Goal: Information Seeking & Learning: Learn about a topic

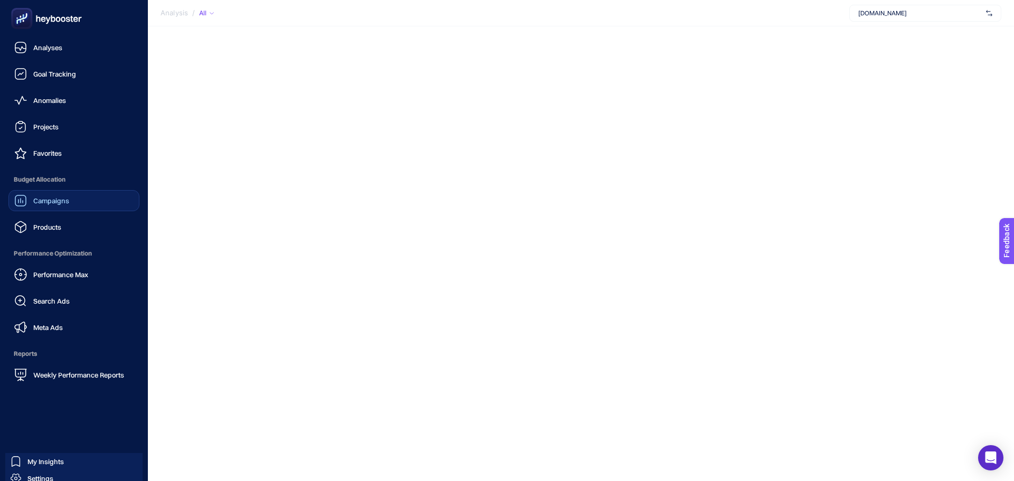
click at [85, 204] on link "Campaigns" at bounding box center [73, 200] width 131 height 21
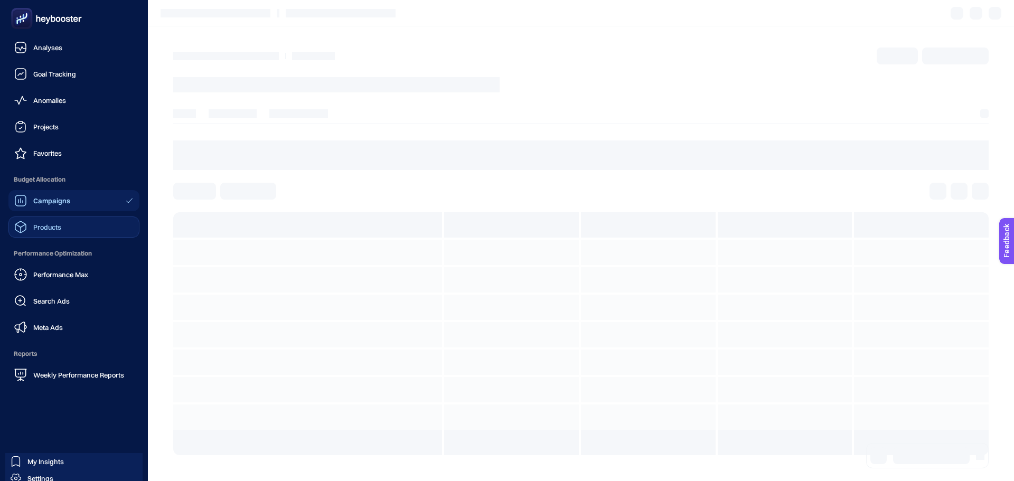
click at [79, 228] on link "Products" at bounding box center [73, 226] width 131 height 21
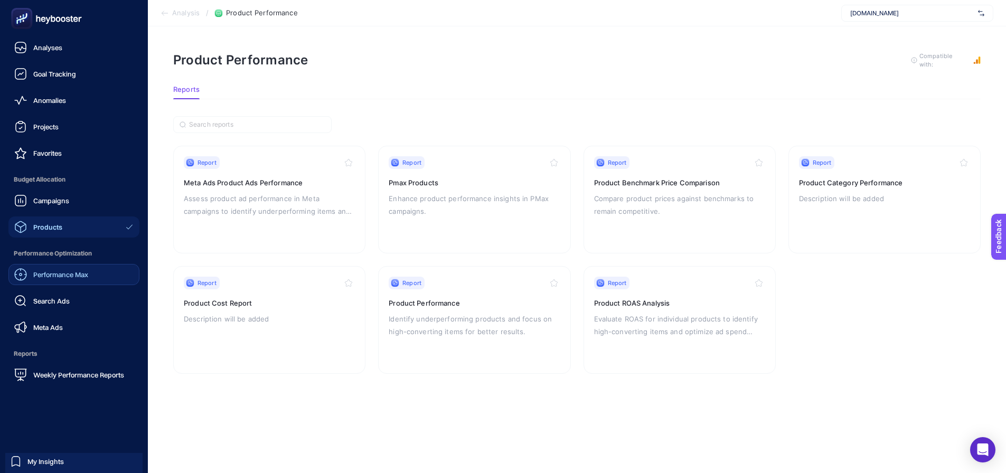
click at [59, 278] on span "Performance Max" at bounding box center [60, 274] width 55 height 8
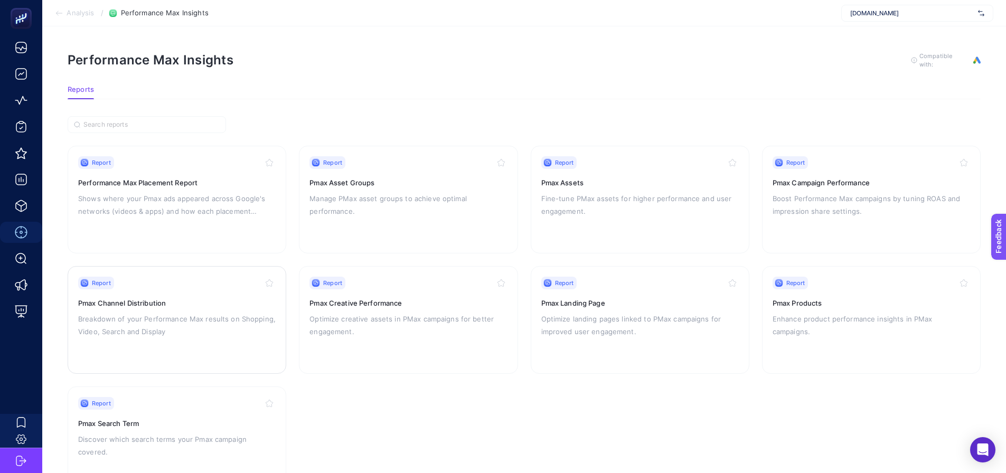
click at [188, 310] on div "Report Pmax Channel Distribution Breakdown of your Performance Max results on S…" at bounding box center [176, 320] width 197 height 87
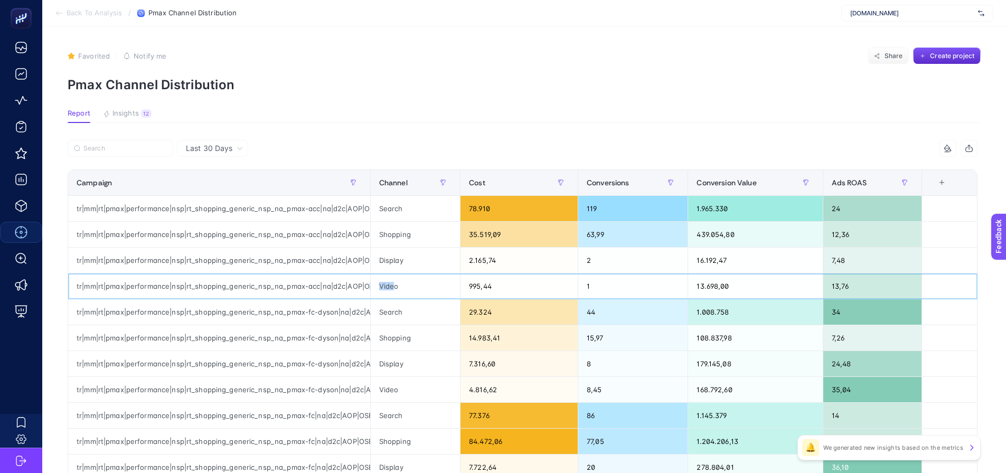
drag, startPoint x: 399, startPoint y: 289, endPoint x: 368, endPoint y: 281, distance: 31.6
drag, startPoint x: 418, startPoint y: 236, endPoint x: 352, endPoint y: 227, distance: 66.7
click at [352, 325] on tr "tr|mm|rt|pmax|performance|nsp|rt_shopping_generic_nsp_na_pmax-acc|na|d2c|AOP|OS…" at bounding box center [522, 338] width 909 height 26
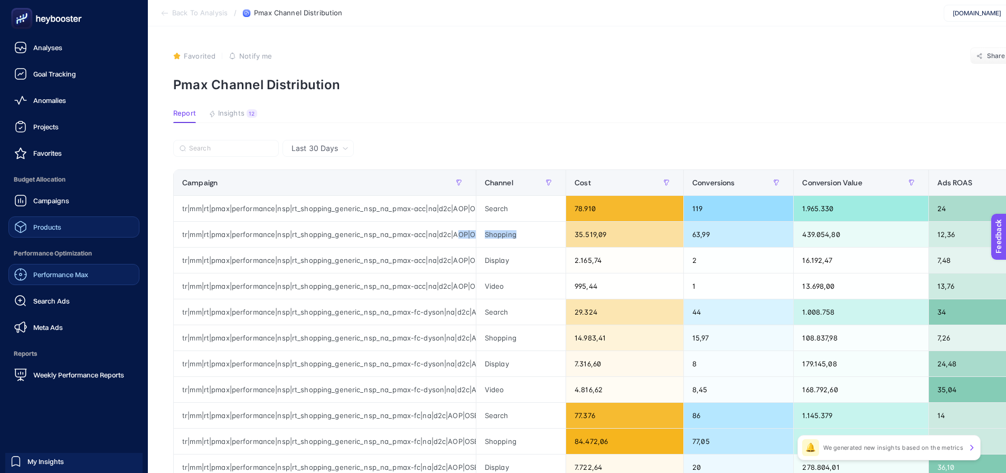
click at [71, 233] on link "Products" at bounding box center [73, 226] width 131 height 21
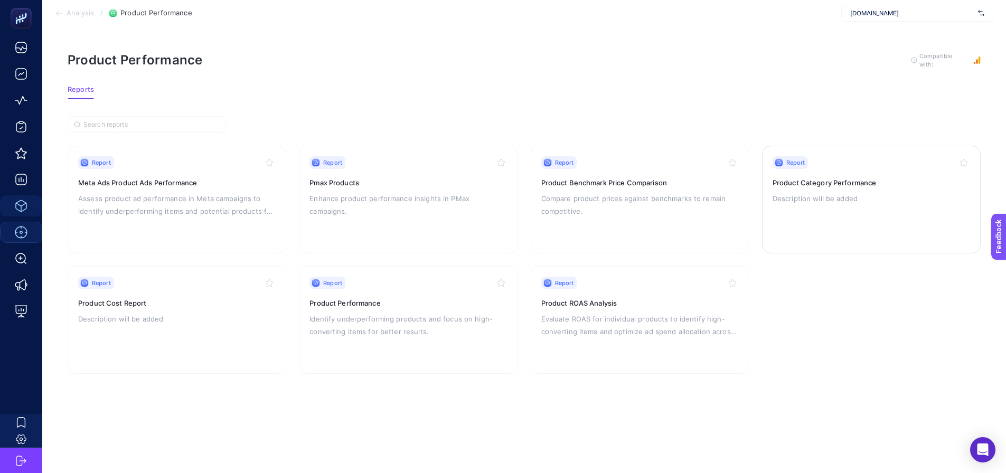
click at [816, 199] on p "Description will be added" at bounding box center [870, 198] width 197 height 13
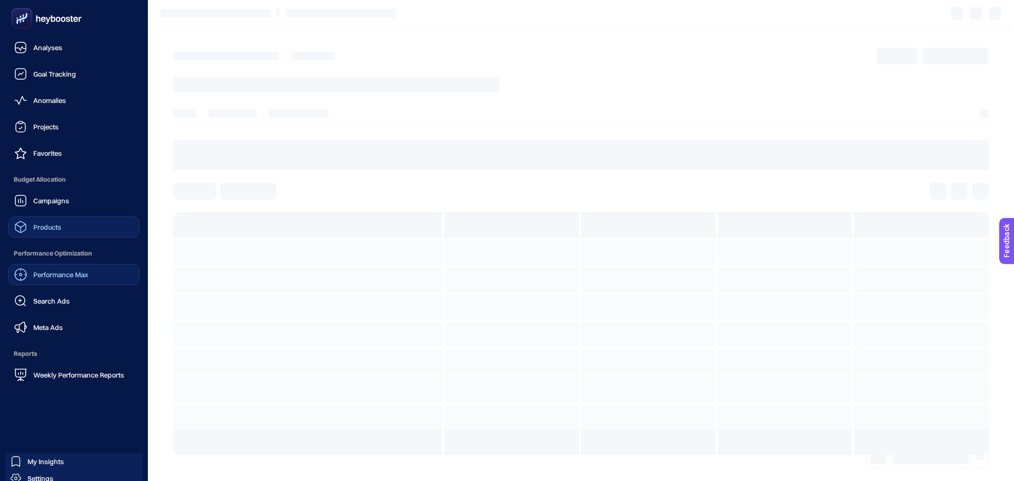
click at [45, 226] on span "Products" at bounding box center [47, 227] width 28 height 8
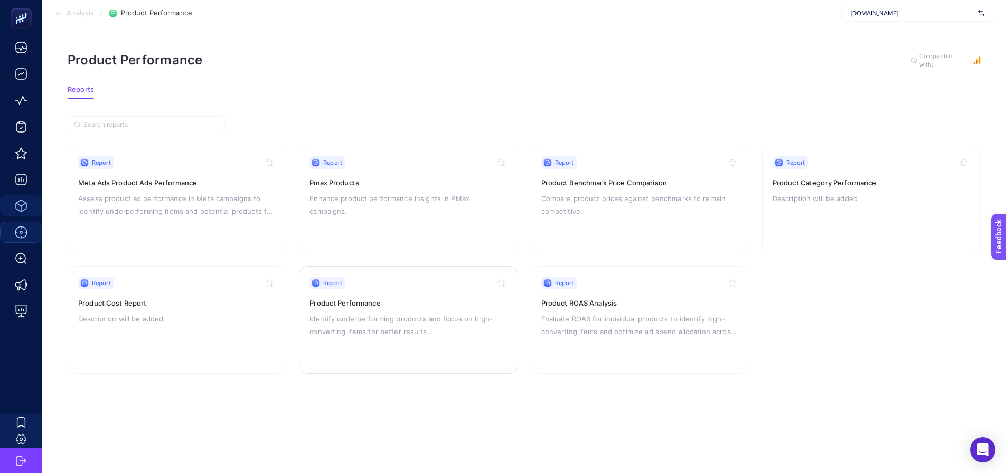
click at [361, 313] on p "Identify underperforming products and focus on high-converting items for better…" at bounding box center [407, 325] width 197 height 25
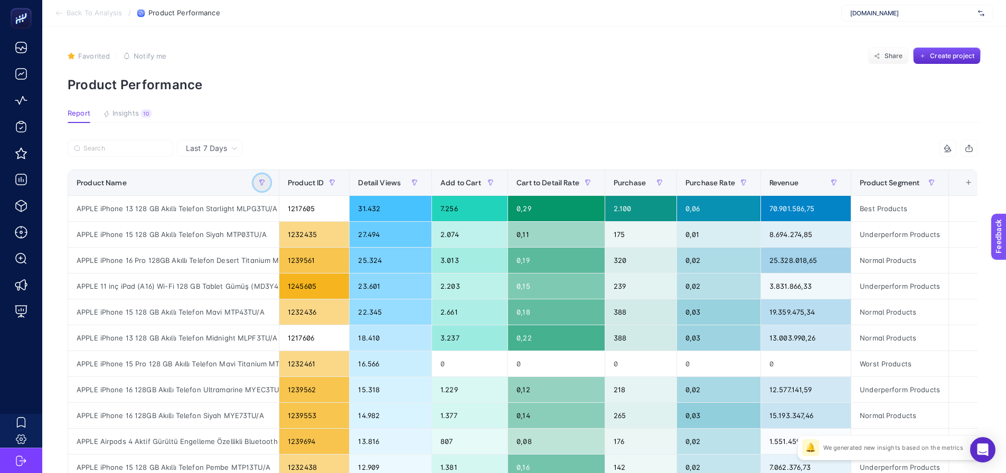
click at [265, 178] on button "button" at bounding box center [261, 182] width 17 height 17
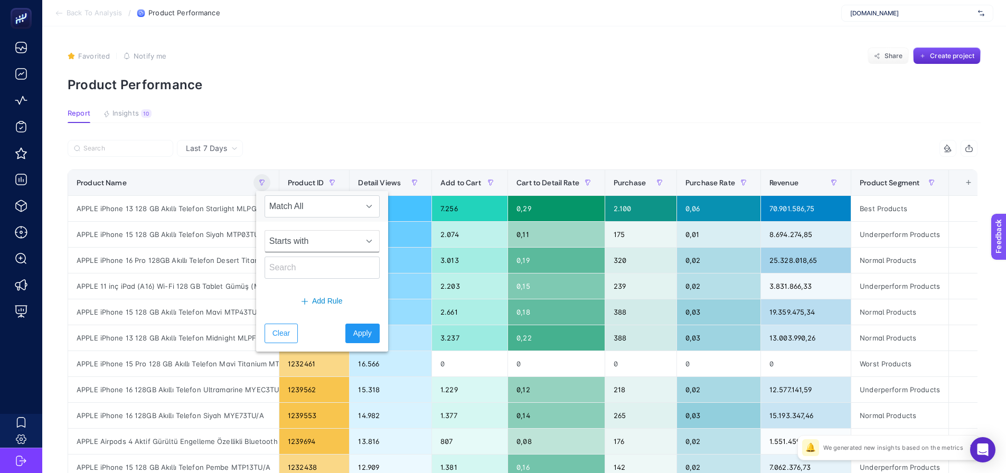
click at [291, 242] on span "Starts with" at bounding box center [312, 241] width 94 height 21
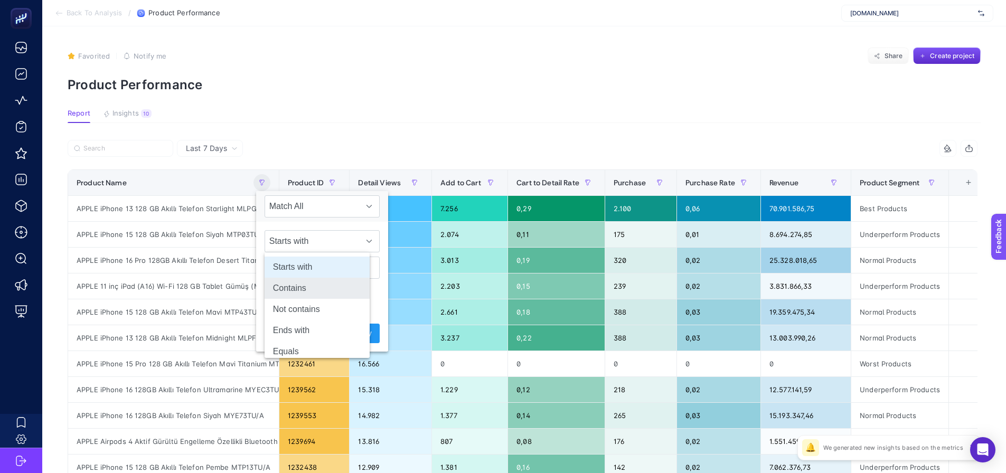
drag, startPoint x: 297, startPoint y: 292, endPoint x: 298, endPoint y: 286, distance: 5.9
click at [297, 292] on li "Contains" at bounding box center [317, 288] width 105 height 21
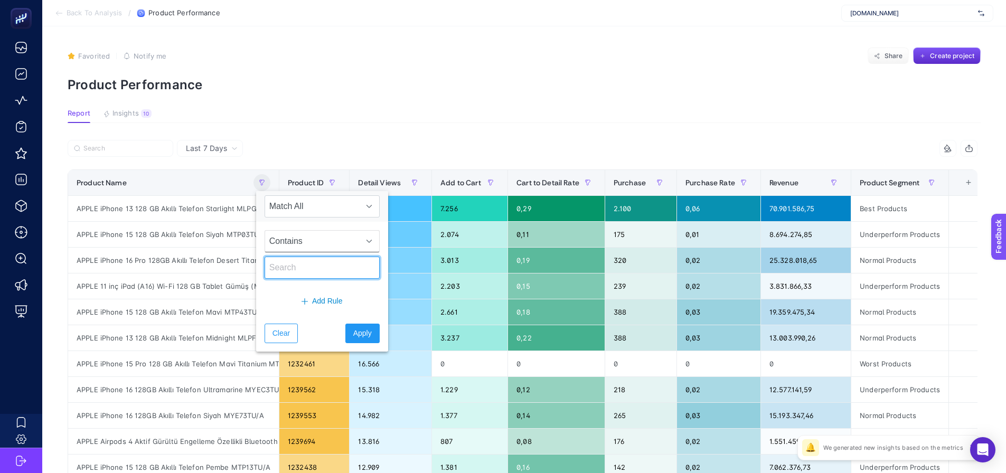
click at [297, 273] on input "text" at bounding box center [322, 268] width 115 height 22
type input "telefon"
click at [353, 338] on span "Apply" at bounding box center [362, 333] width 18 height 11
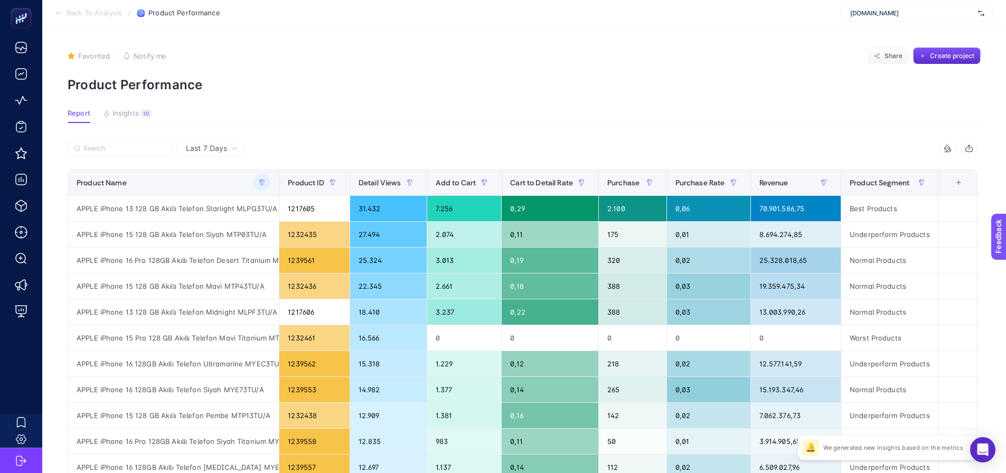
click at [197, 149] on span "Last 7 Days" at bounding box center [206, 148] width 41 height 11
click at [205, 146] on span "Last 7 Days" at bounding box center [206, 148] width 41 height 11
click at [203, 144] on span "Last 7 Days" at bounding box center [206, 148] width 41 height 11
click at [212, 146] on span "Last 7 Days" at bounding box center [206, 148] width 41 height 11
click at [216, 146] on span "Last 7 Days" at bounding box center [206, 148] width 41 height 11
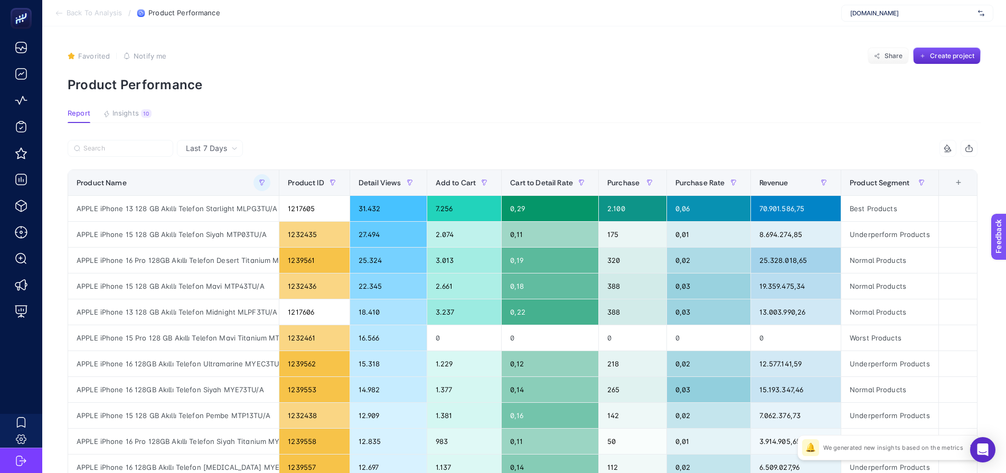
click at [222, 147] on span "Last 7 Days" at bounding box center [206, 148] width 41 height 11
drag, startPoint x: 204, startPoint y: 188, endPoint x: 202, endPoint y: 120, distance: 67.6
click at [206, 199] on li "Last 30 Days" at bounding box center [210, 208] width 60 height 19
click at [275, 135] on article "Favorited true Notify me Share Create project Product Performance Report Insigh…" at bounding box center [524, 438] width 964 height 825
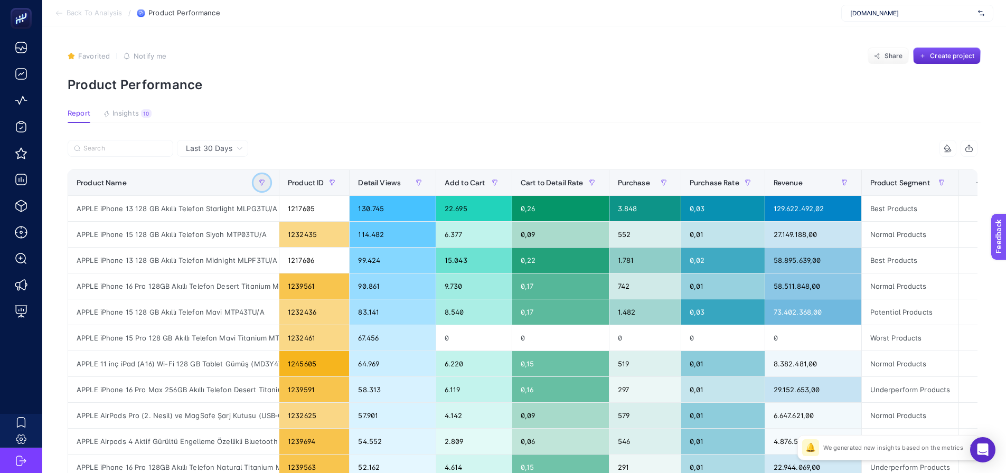
click at [260, 180] on icon "button" at bounding box center [262, 182] width 5 height 5
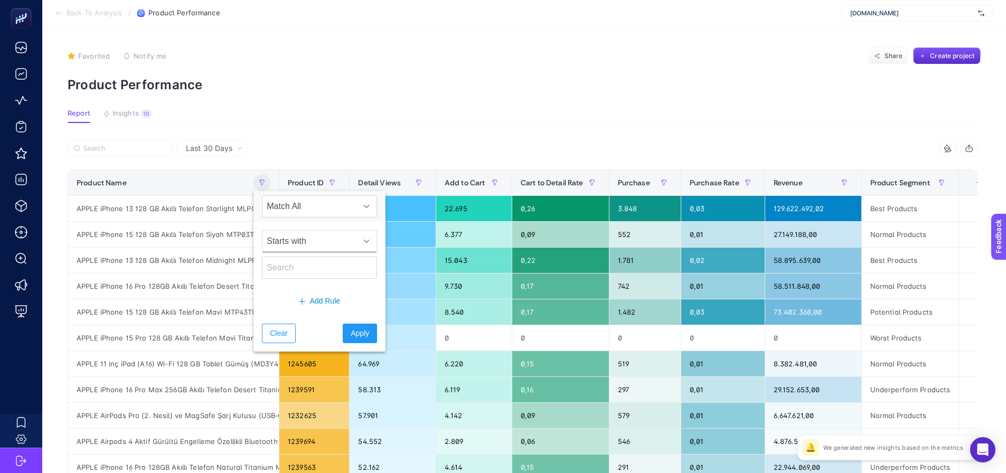
click at [279, 235] on span "Starts with" at bounding box center [309, 241] width 94 height 21
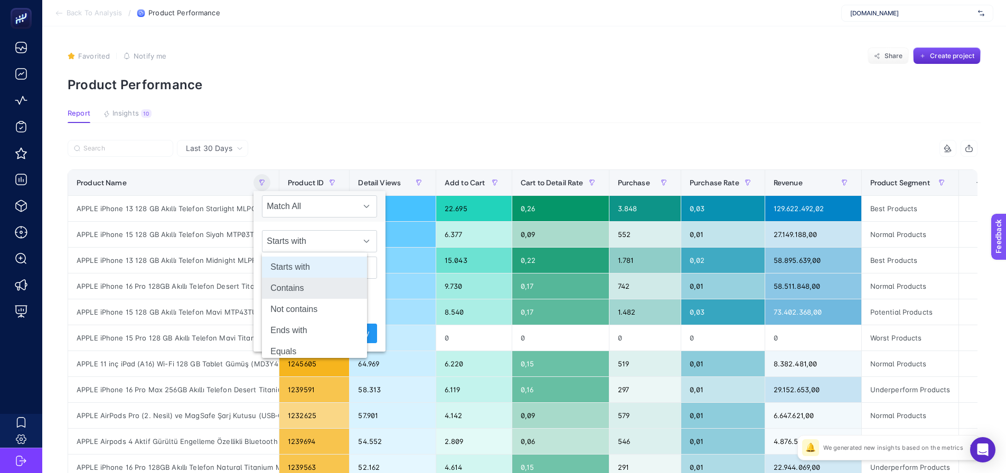
click at [294, 286] on li "Contains" at bounding box center [314, 288] width 105 height 21
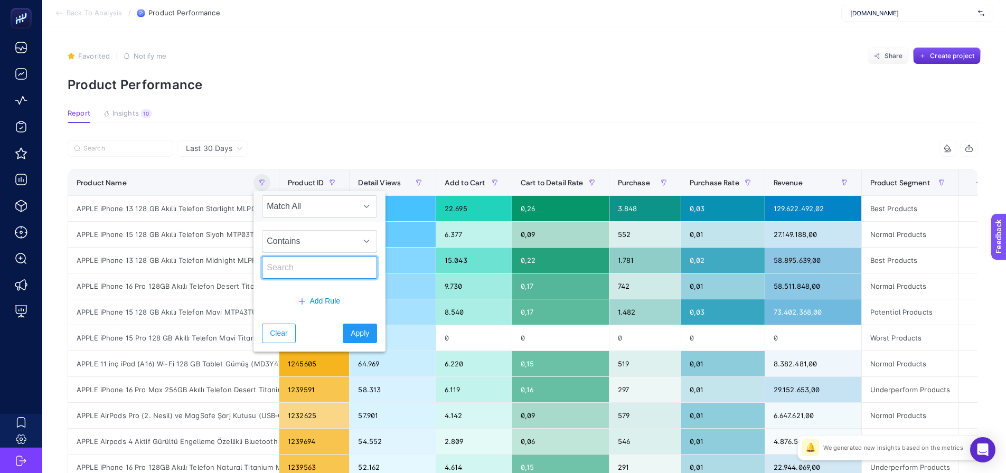
click at [287, 272] on input "text" at bounding box center [319, 268] width 115 height 22
type input "telefon"
click at [351, 329] on span "Apply" at bounding box center [360, 333] width 18 height 11
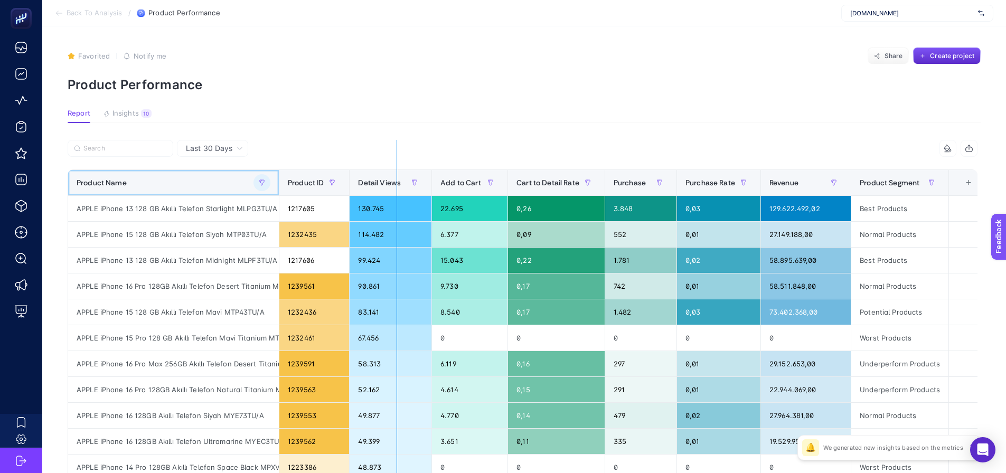
drag, startPoint x: 276, startPoint y: 186, endPoint x: 389, endPoint y: 194, distance: 113.3
click at [389, 194] on div "7 items selected Product Name Product ID Detail Views Add to Cart Cart to Detai…" at bounding box center [523, 453] width 910 height 627
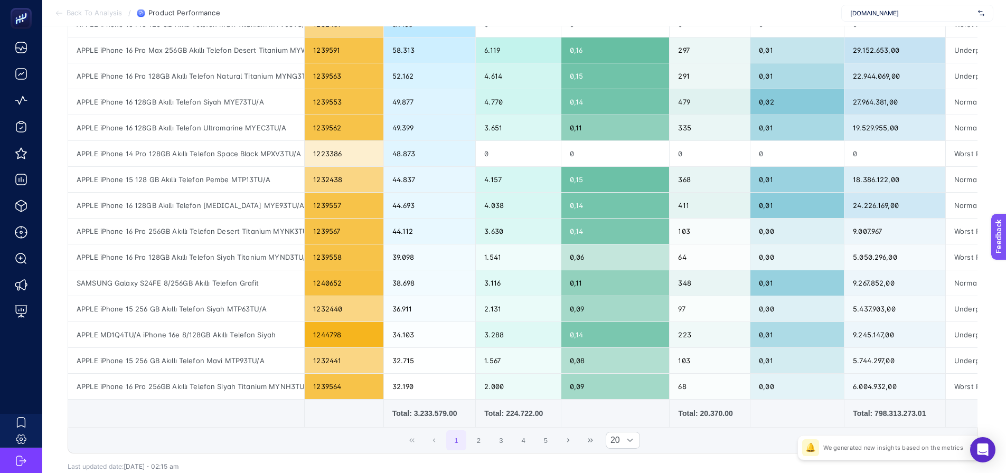
scroll to position [317, 5]
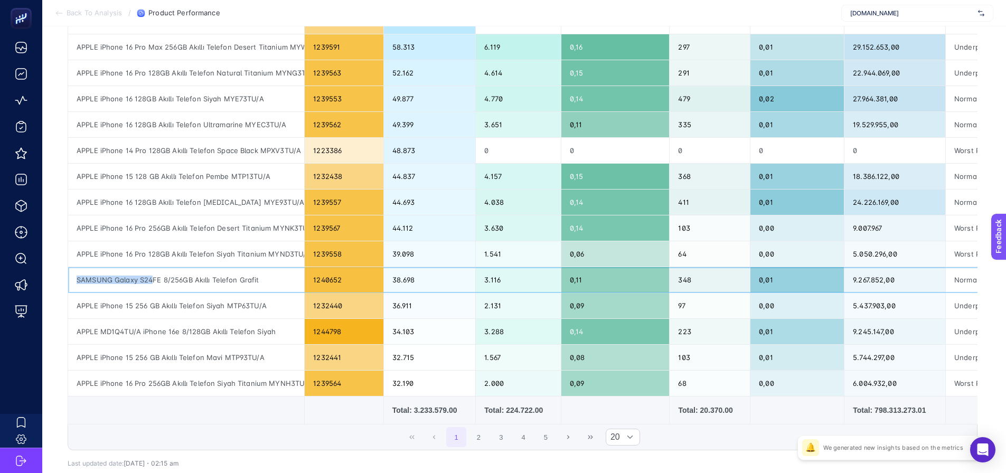
drag, startPoint x: 68, startPoint y: 276, endPoint x: 149, endPoint y: 279, distance: 80.9
click at [149, 279] on div "SAMSUNG Galaxy S24FE 8/256GB Akıllı Telefon Grafit" at bounding box center [186, 279] width 236 height 25
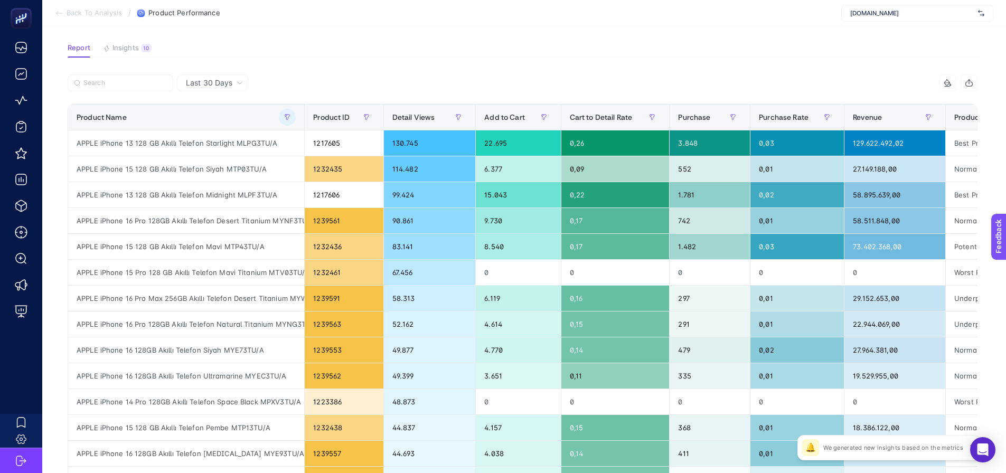
scroll to position [53, 5]
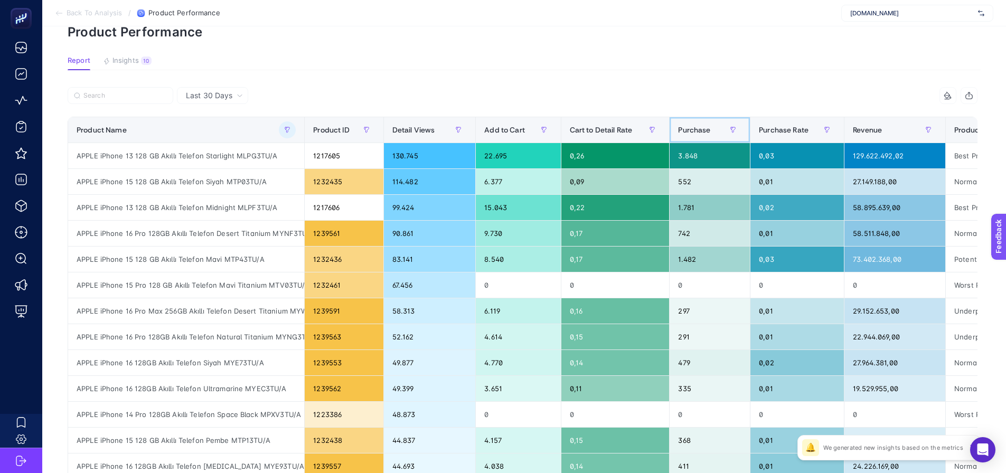
click at [701, 131] on span "Purchase" at bounding box center [694, 130] width 32 height 8
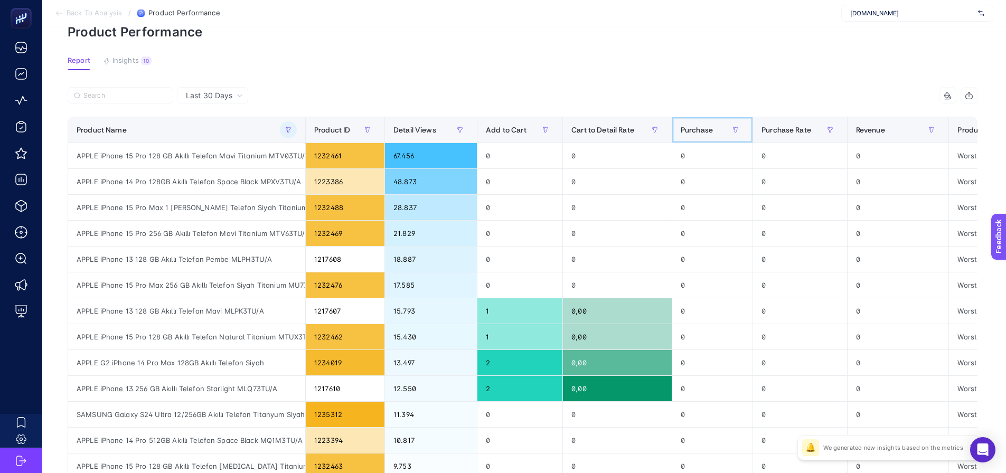
click at [713, 133] on div "Purchase" at bounding box center [712, 129] width 63 height 17
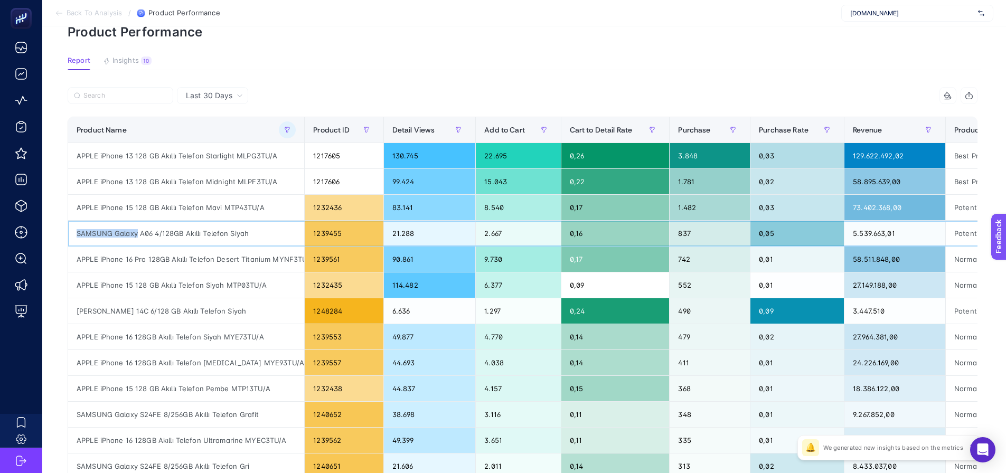
drag, startPoint x: 72, startPoint y: 229, endPoint x: 132, endPoint y: 229, distance: 60.2
click at [132, 229] on div "SAMSUNG Galaxy A06 4/128GB Akıllı Telefon Siyah" at bounding box center [186, 233] width 236 height 25
drag, startPoint x: 147, startPoint y: 236, endPoint x: 73, endPoint y: 234, distance: 73.9
click at [73, 234] on div "SAMSUNG Galaxy A06 4/128GB Akıllı Telefon Siyah" at bounding box center [186, 233] width 236 height 25
copy div "SAMSUNG Galaxy A06"
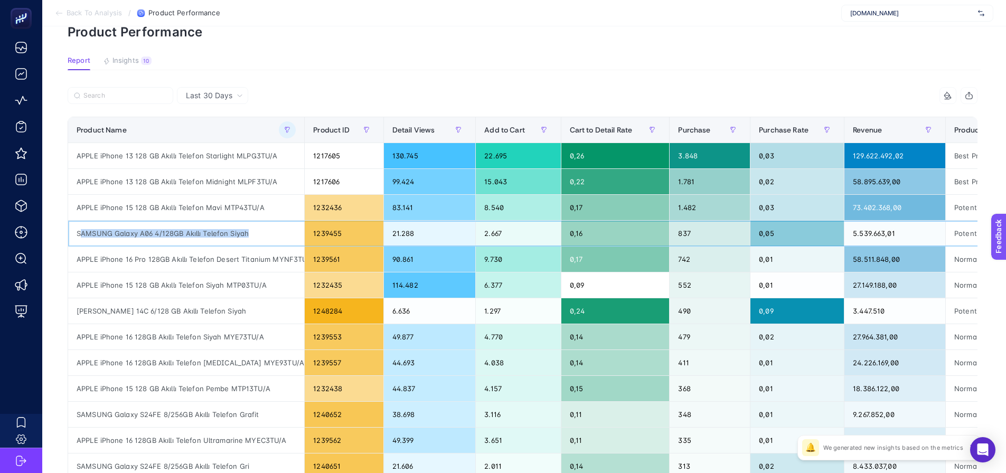
drag, startPoint x: 248, startPoint y: 234, endPoint x: 76, endPoint y: 237, distance: 171.6
click at [76, 237] on div "SAMSUNG Galaxy A06 4/128GB Akıllı Telefon Siyah" at bounding box center [186, 233] width 236 height 25
drag, startPoint x: 691, startPoint y: 285, endPoint x: 657, endPoint y: 291, distance: 34.5
drag, startPoint x: 691, startPoint y: 263, endPoint x: 662, endPoint y: 268, distance: 29.4
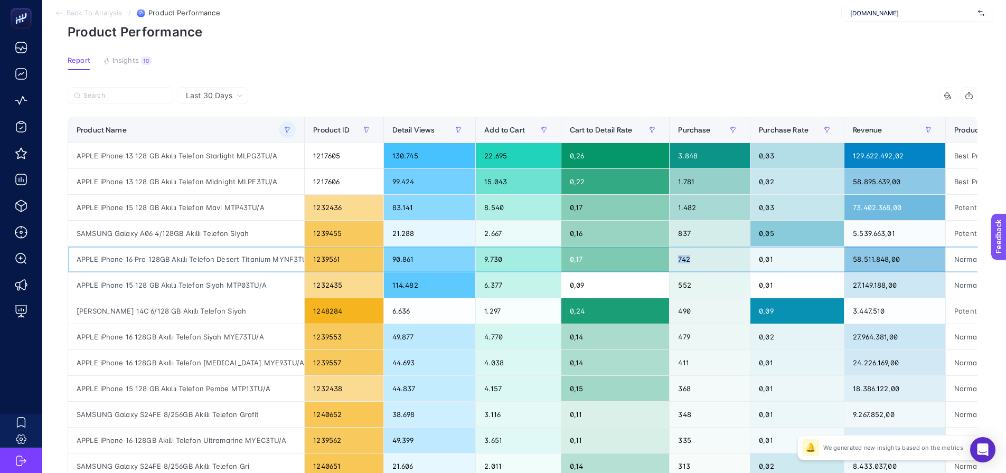
drag, startPoint x: 509, startPoint y: 338, endPoint x: 486, endPoint y: 341, distance: 22.9
click at [486, 341] on div "4.770" at bounding box center [518, 336] width 84 height 25
drag, startPoint x: 161, startPoint y: 410, endPoint x: 232, endPoint y: 426, distance: 72.9
click at [232, 426] on div "SAMSUNG Galaxy S24FE 8/256GB Akıllı Telefon Grafit" at bounding box center [186, 414] width 236 height 25
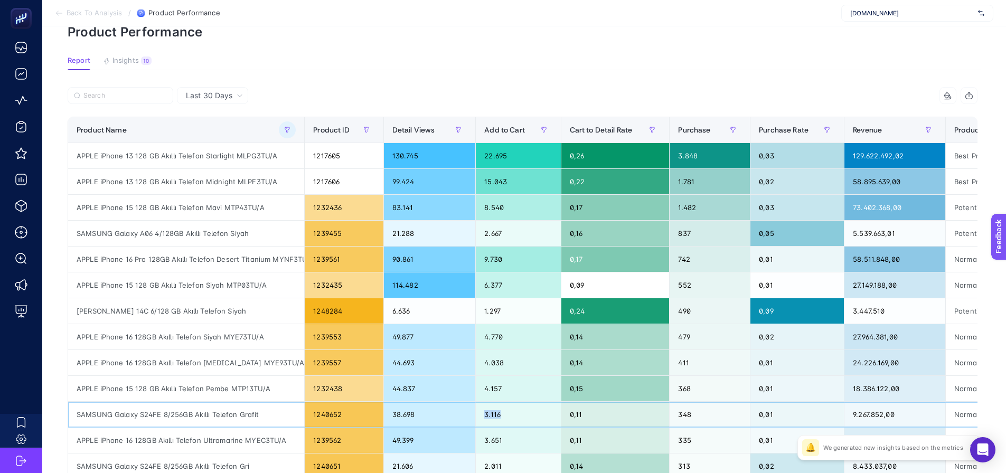
drag, startPoint x: 504, startPoint y: 417, endPoint x: 469, endPoint y: 417, distance: 34.9
click at [469, 417] on tr "SAMSUNG Galaxy S24FE 8/256GB Akıllı Telefon Grafit 1240652 38.698 3.116 0,11 34…" at bounding box center [583, 415] width 1030 height 26
click at [285, 127] on icon "button" at bounding box center [287, 129] width 5 height 5
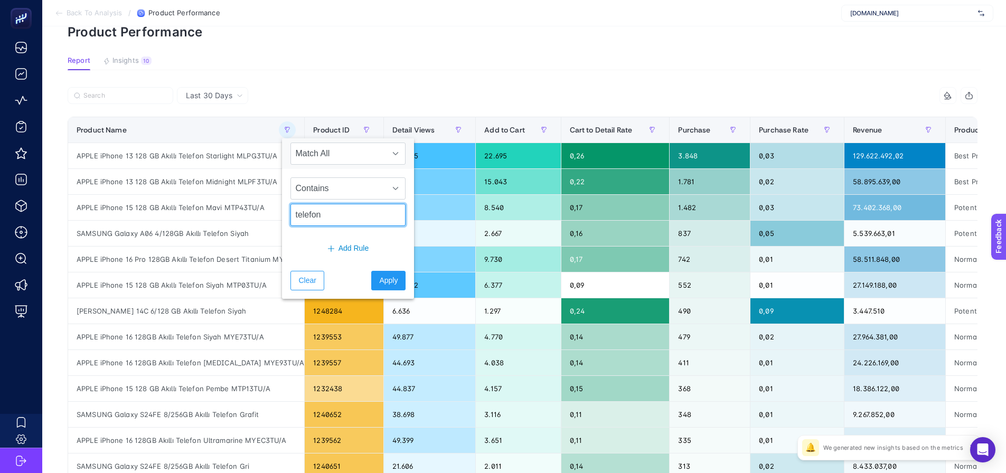
drag, startPoint x: 328, startPoint y: 212, endPoint x: 284, endPoint y: 202, distance: 45.4
click at [284, 202] on div "Contains telefon" at bounding box center [348, 201] width 132 height 65
type input "saat"
click at [379, 279] on span "Apply" at bounding box center [388, 280] width 18 height 11
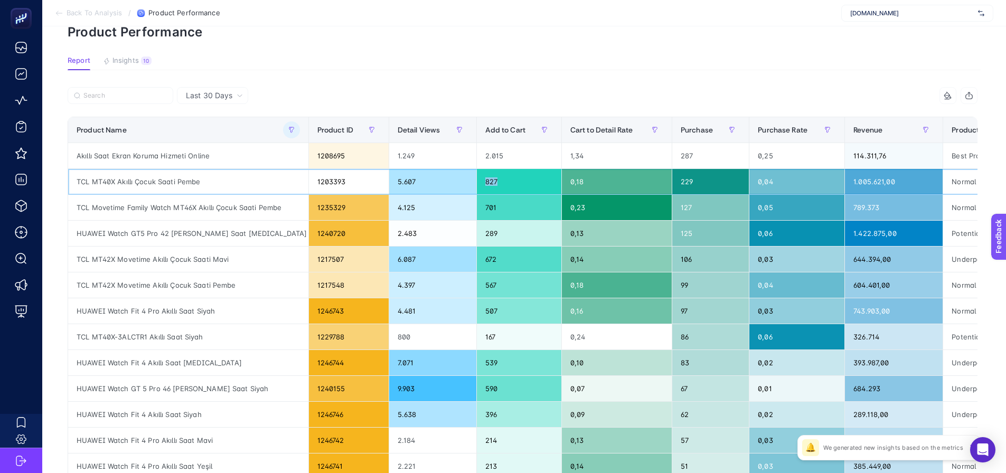
drag, startPoint x: 497, startPoint y: 183, endPoint x: 467, endPoint y: 184, distance: 30.1
click at [467, 272] on tr "TCL MT40X Akıllı Çocuk Saati Pembe 1203393 5.607 827 0,18 229 0,04 1.005.621,00…" at bounding box center [583, 285] width 1030 height 26
drag, startPoint x: 505, startPoint y: 204, endPoint x: 485, endPoint y: 205, distance: 20.1
click at [485, 205] on div "701" at bounding box center [519, 207] width 84 height 25
drag, startPoint x: 495, startPoint y: 179, endPoint x: 476, endPoint y: 176, distance: 19.8
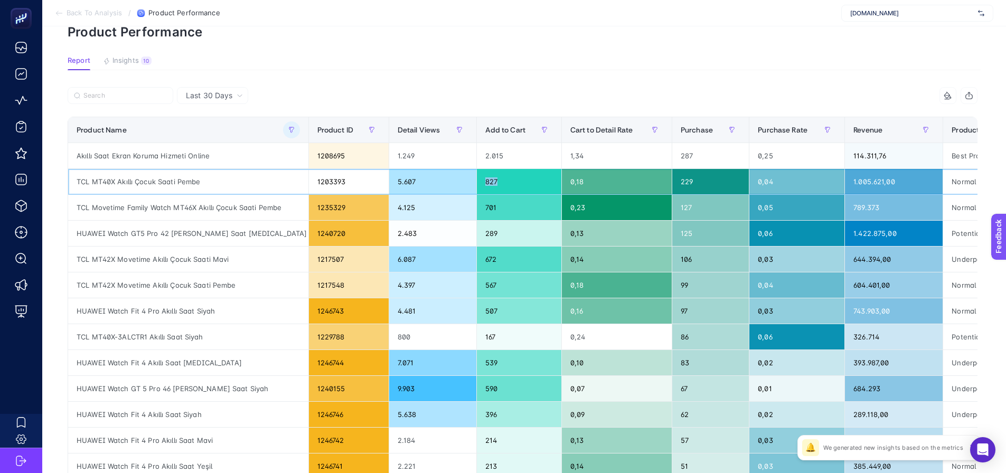
click at [477, 176] on div "827" at bounding box center [519, 181] width 84 height 25
drag, startPoint x: 510, startPoint y: 209, endPoint x: 468, endPoint y: 205, distance: 41.8
click at [468, 350] on tr "TCL Movetime Family Watch MT46X Akıllı Çocuk Saati Pembe 1235329 4.125 701 0,23…" at bounding box center [583, 363] width 1030 height 26
drag, startPoint x: 697, startPoint y: 183, endPoint x: 671, endPoint y: 182, distance: 26.4
click at [671, 272] on tr "TCL MT40X Akıllı Çocuk Saati Pembe 1203393 5.607 827 0,18 229 0,04 1.005.621,00…" at bounding box center [583, 285] width 1030 height 26
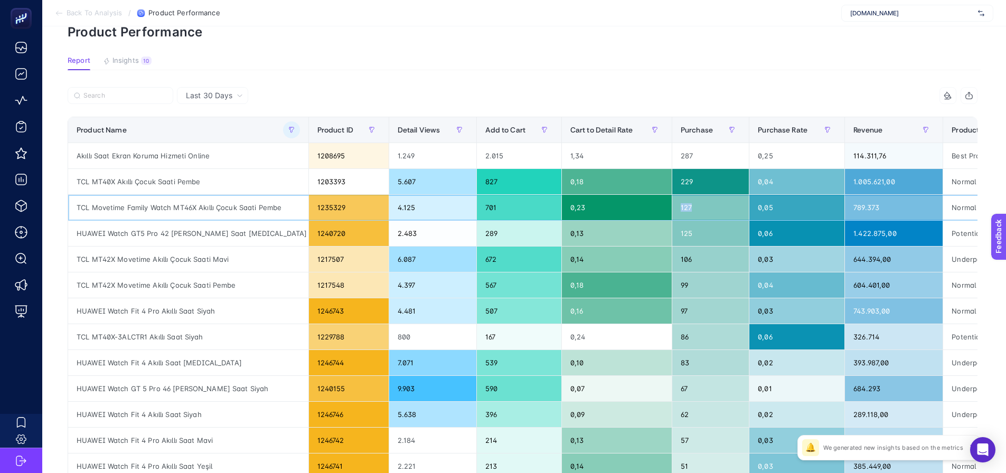
drag, startPoint x: 702, startPoint y: 206, endPoint x: 666, endPoint y: 207, distance: 35.4
click at [666, 350] on tr "TCL Movetime Family Watch MT46X Akıllı Çocuk Saati Pembe 1235329 4.125 701 0,23…" at bounding box center [583, 363] width 1030 height 26
drag, startPoint x: 497, startPoint y: 287, endPoint x: 476, endPoint y: 285, distance: 20.7
click at [477, 285] on div "567" at bounding box center [519, 284] width 84 height 25
drag, startPoint x: 501, startPoint y: 308, endPoint x: 484, endPoint y: 310, distance: 17.0
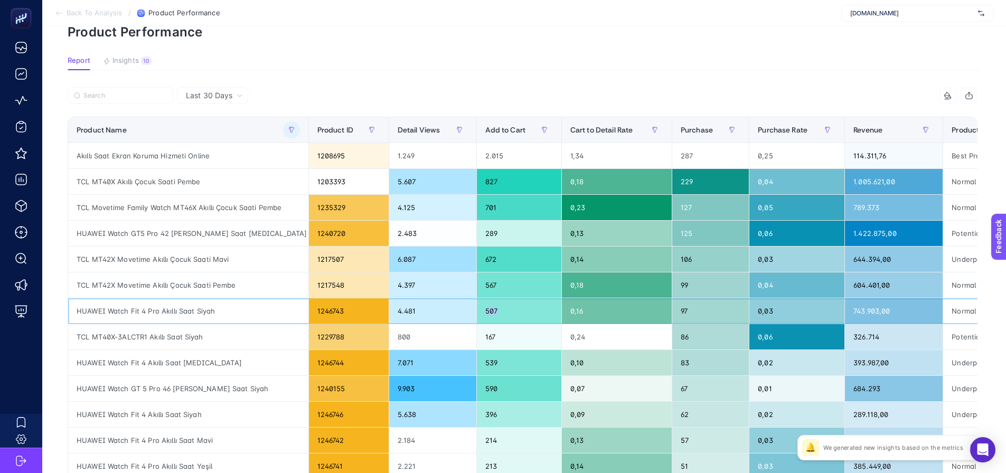
click at [484, 310] on div "507" at bounding box center [519, 310] width 84 height 25
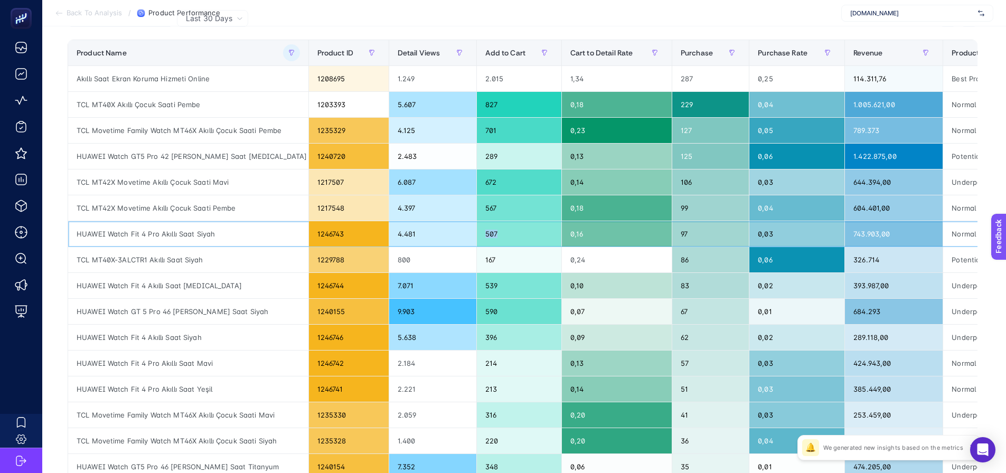
scroll to position [106, 5]
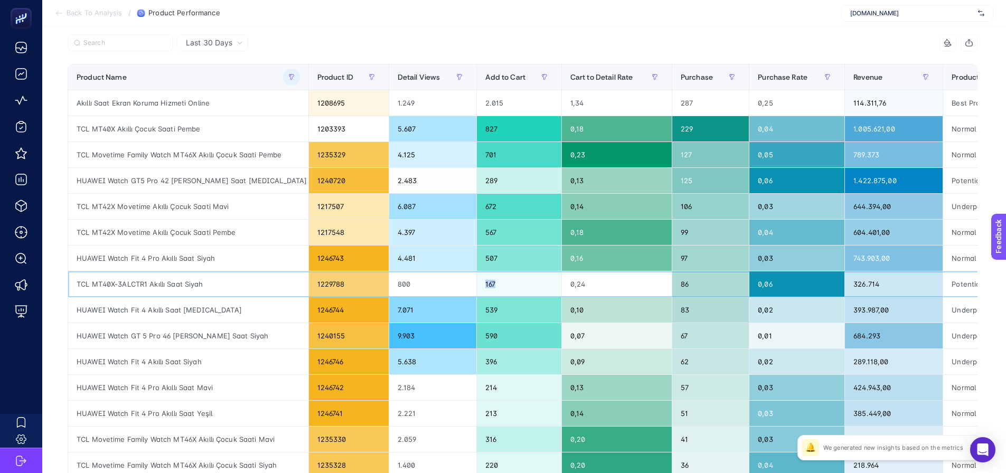
drag, startPoint x: 493, startPoint y: 288, endPoint x: 480, endPoint y: 283, distance: 13.2
click at [480, 283] on div "167" at bounding box center [519, 283] width 84 height 25
drag, startPoint x: 688, startPoint y: 259, endPoint x: 675, endPoint y: 257, distance: 13.8
click at [675, 257] on div "97" at bounding box center [710, 258] width 77 height 25
drag, startPoint x: 697, startPoint y: 285, endPoint x: 673, endPoint y: 278, distance: 25.1
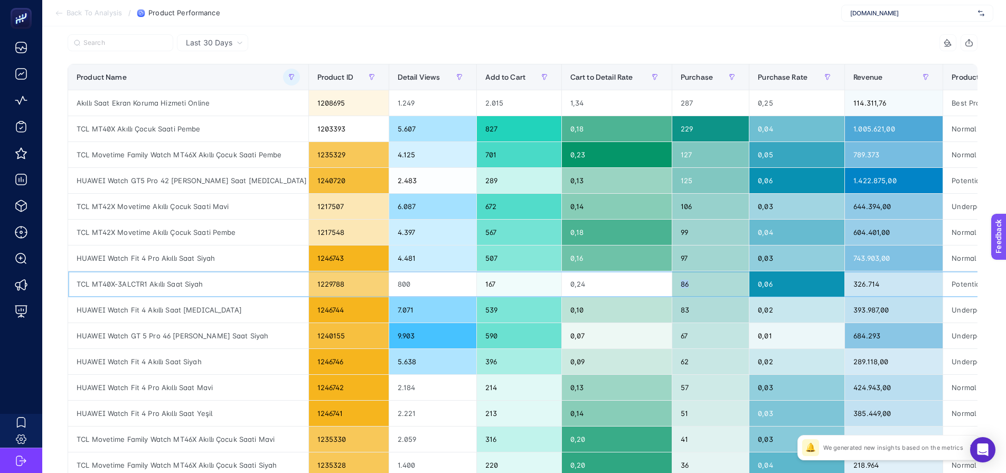
click at [673, 278] on div "86" at bounding box center [710, 283] width 77 height 25
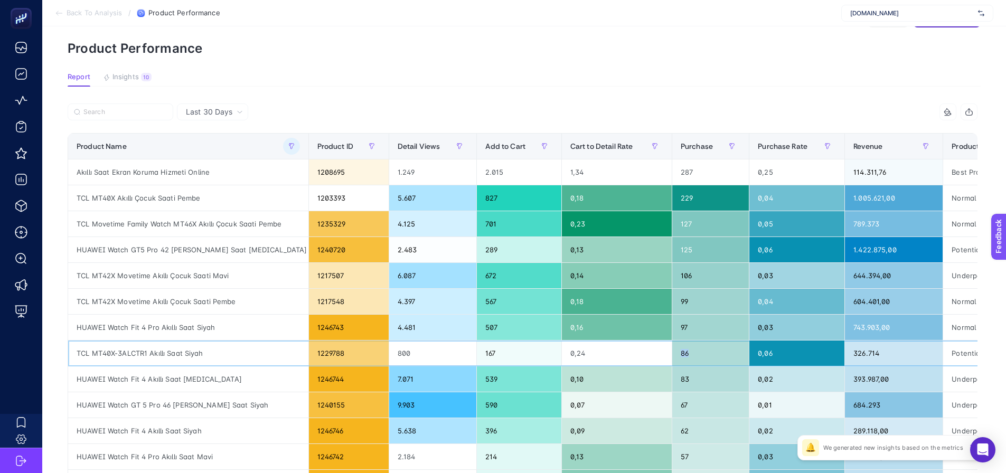
scroll to position [0, 5]
